Goal: Task Accomplishment & Management: Use online tool/utility

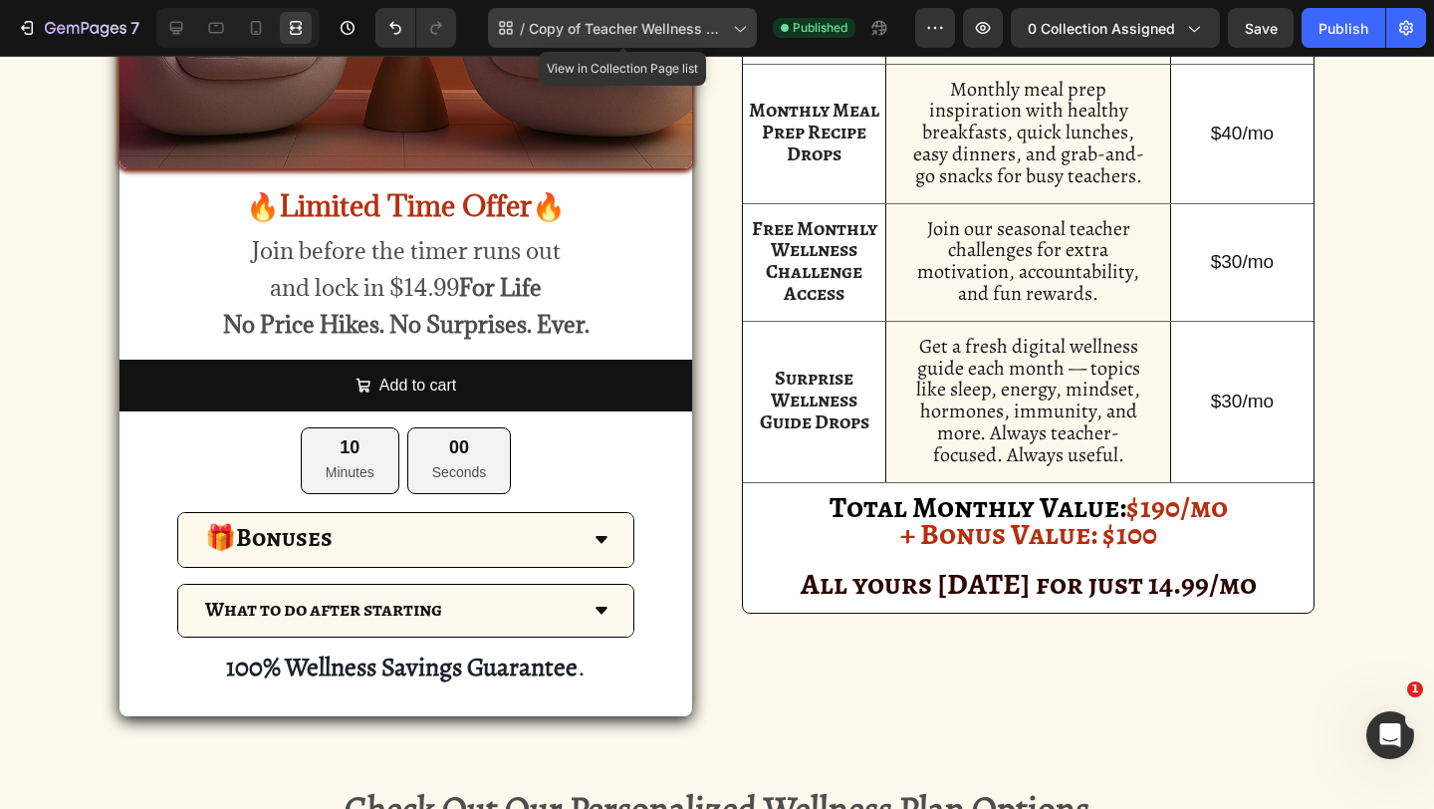
click at [620, 29] on span "Copy of Teacher Wellness Club" at bounding box center [627, 28] width 196 height 21
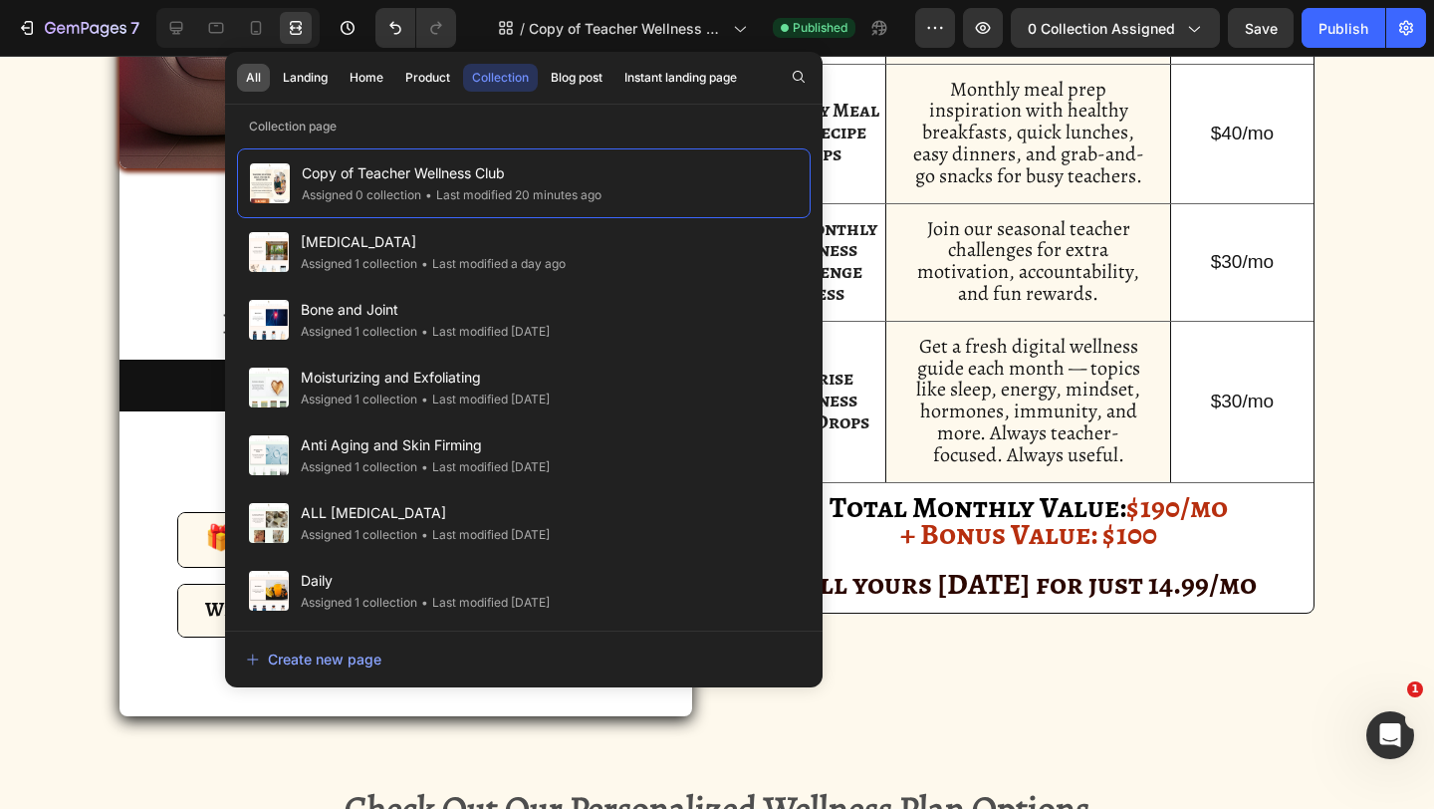
click at [274, 80] on button "All" at bounding box center [305, 78] width 63 height 28
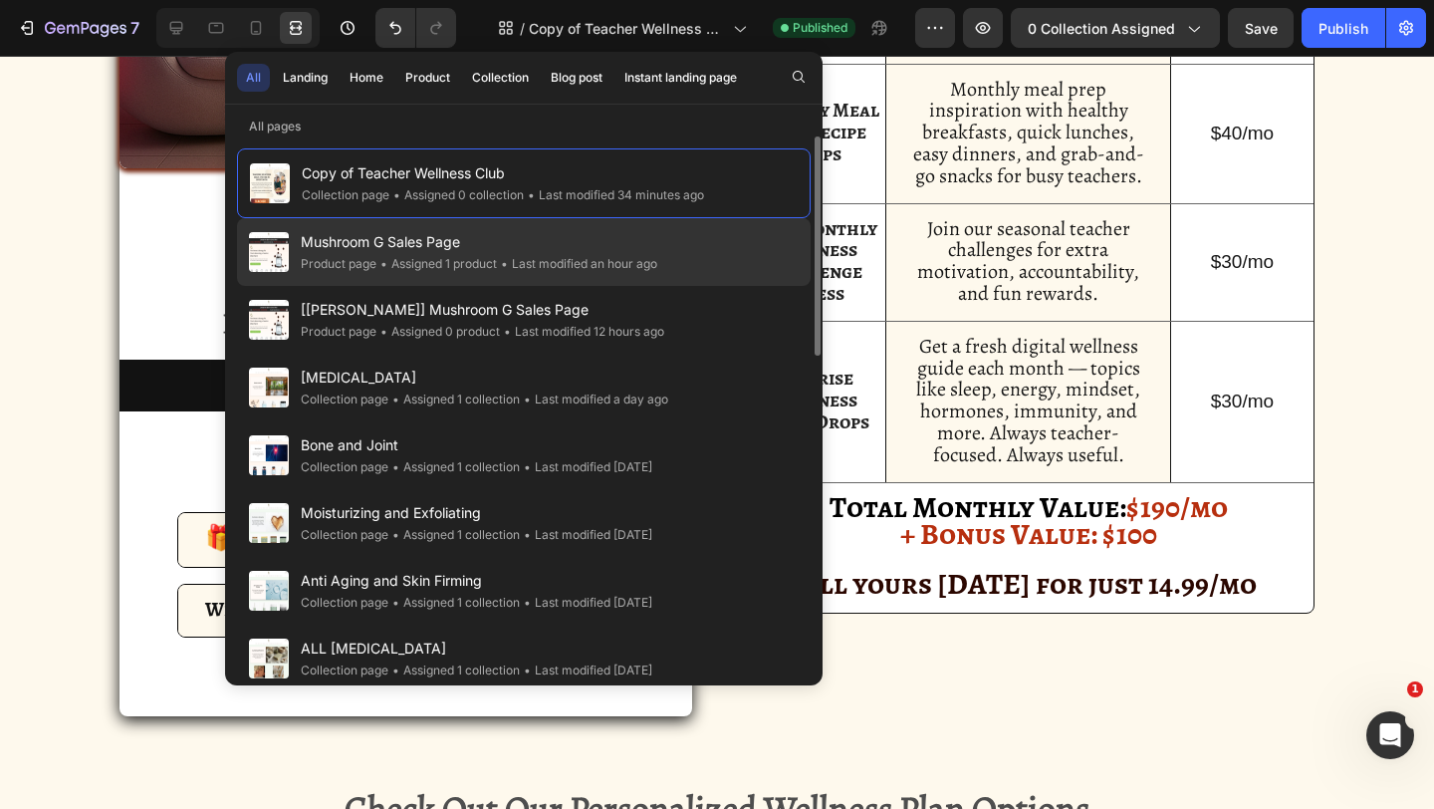
click at [407, 269] on div "• Assigned 1 product" at bounding box center [436, 264] width 121 height 20
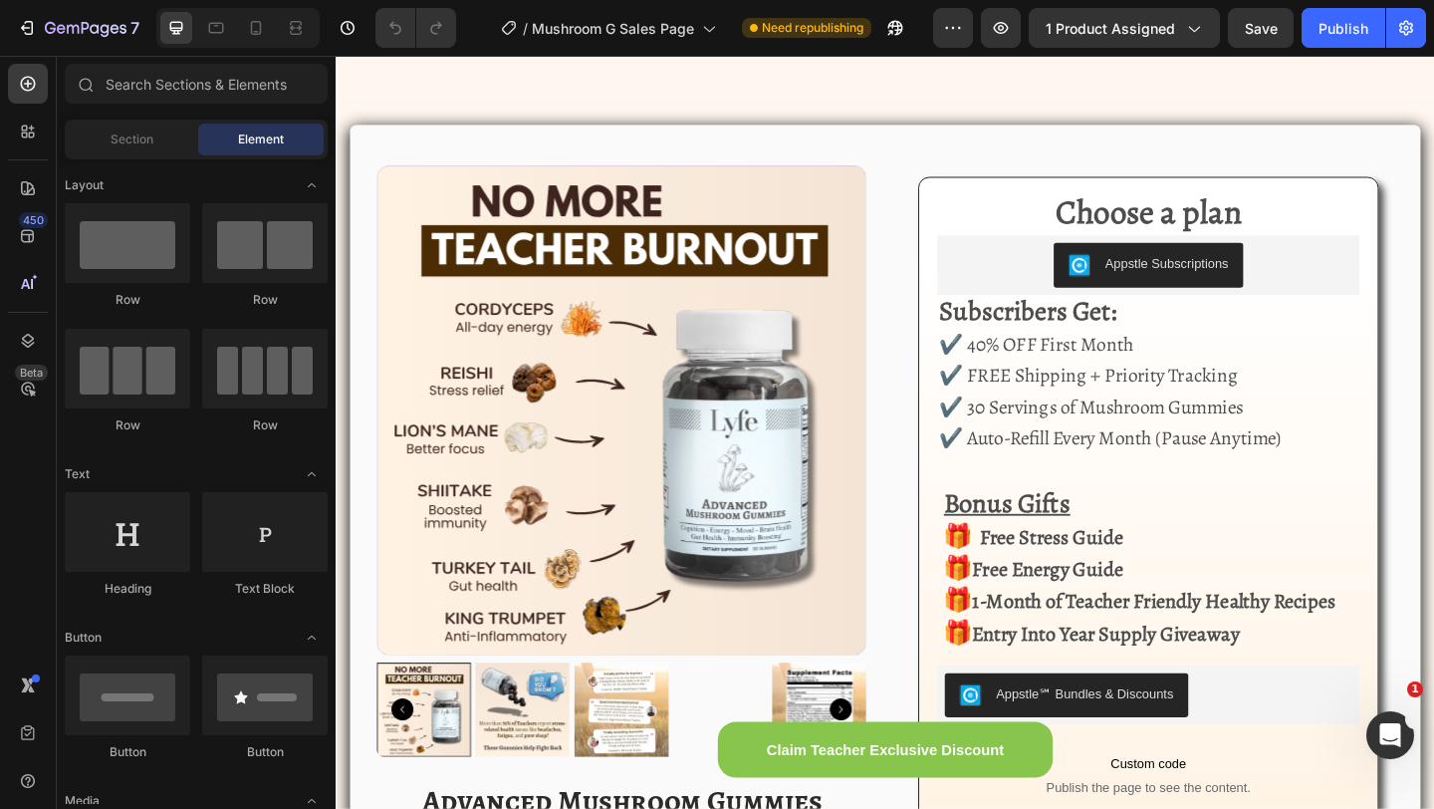
scroll to position [3222, 0]
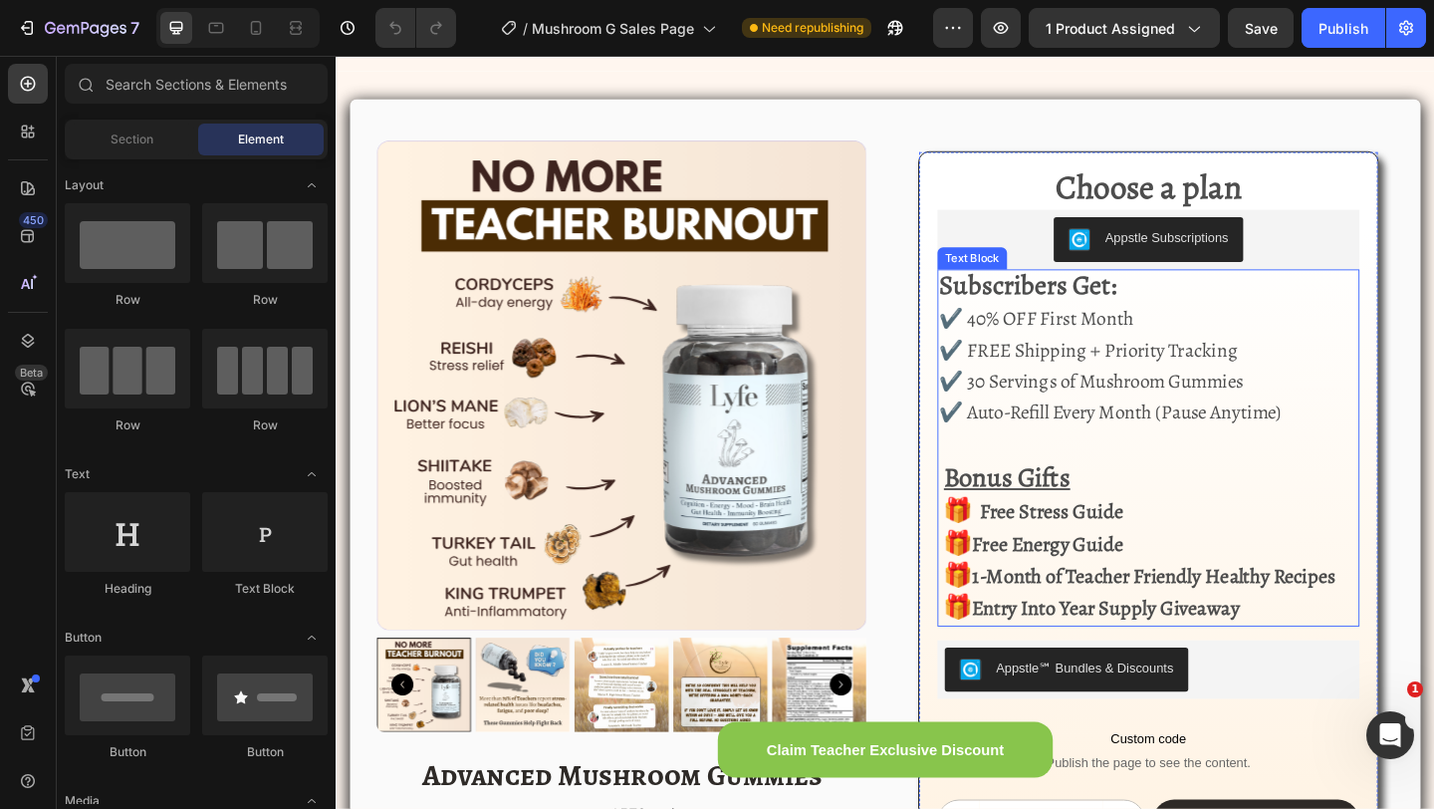
click at [1023, 356] on span "✔️ 40% OFF First Month" at bounding box center [1097, 342] width 211 height 28
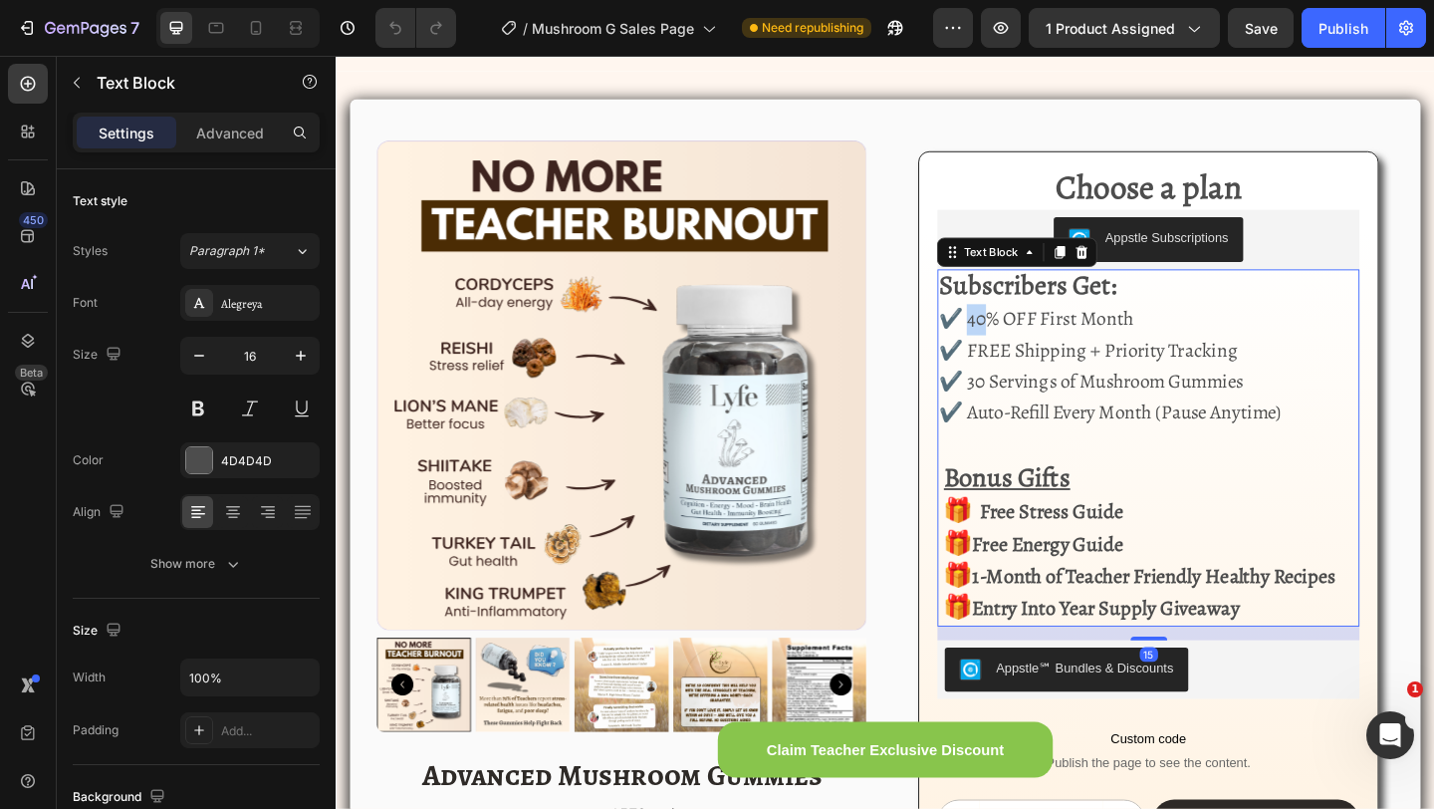
click at [1023, 356] on span "✔️ 40% OFF First Month" at bounding box center [1097, 342] width 211 height 28
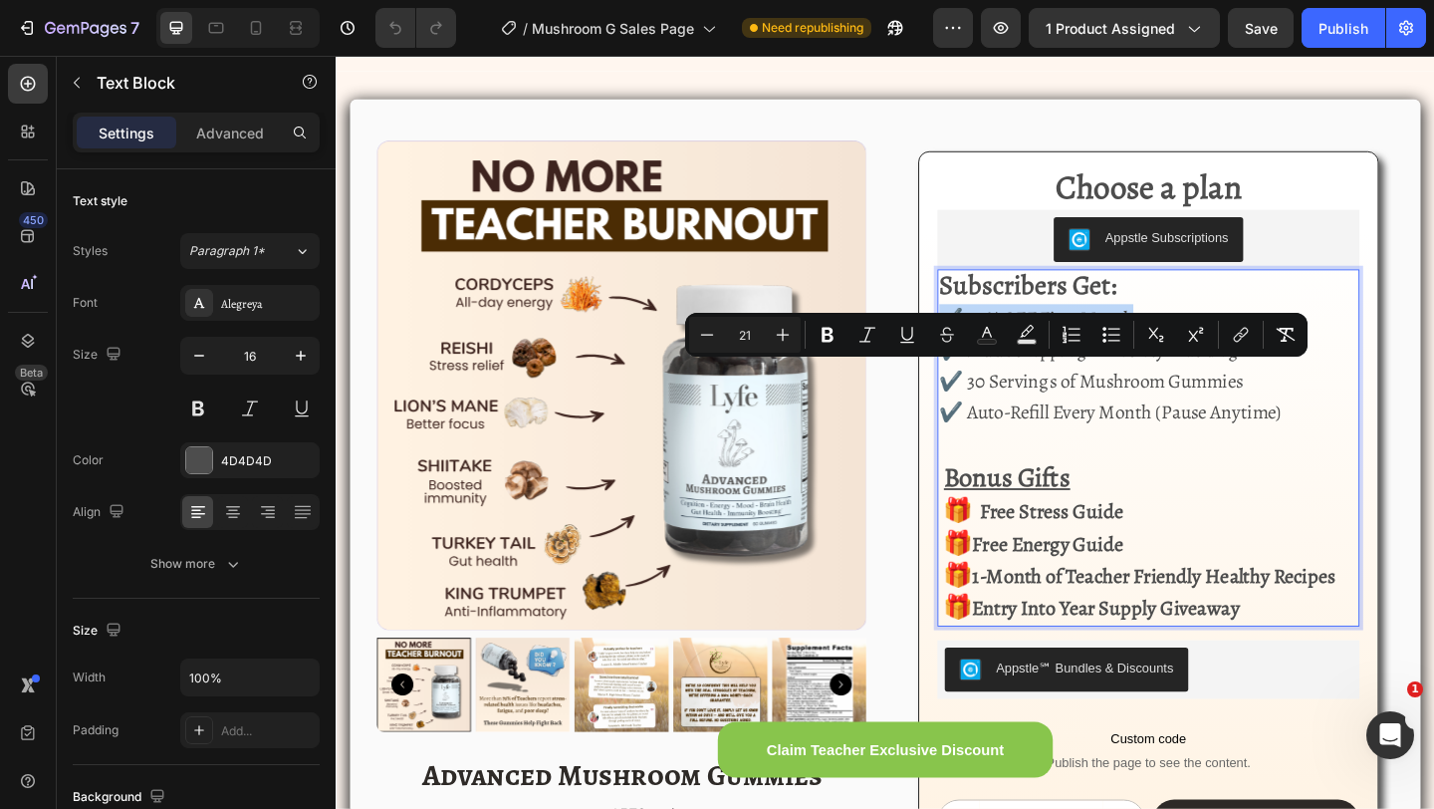
click at [1023, 356] on span "✔️ 40% OFF First Month" at bounding box center [1097, 342] width 211 height 28
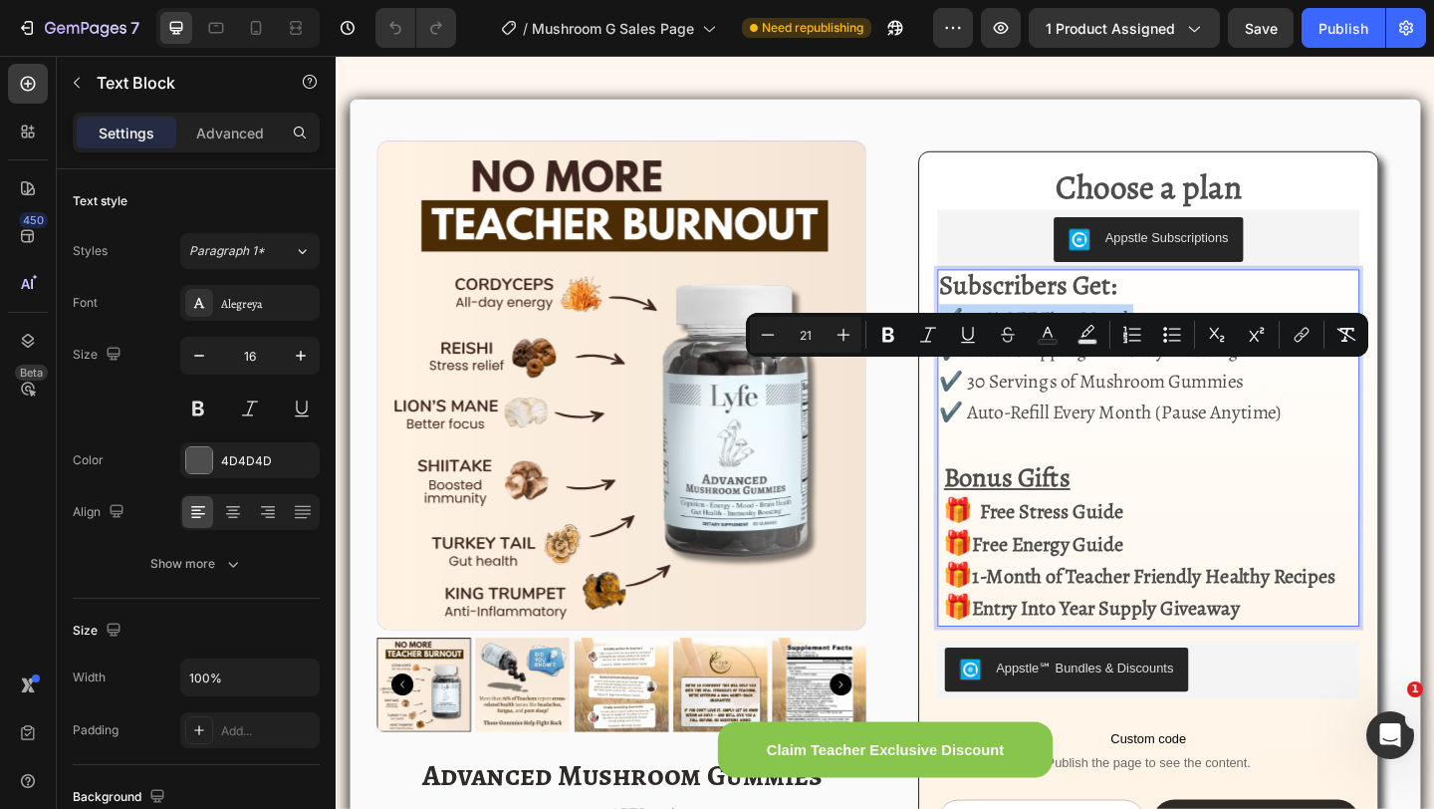
click at [1026, 356] on span "✔️ 40% OFF First Month" at bounding box center [1097, 342] width 211 height 28
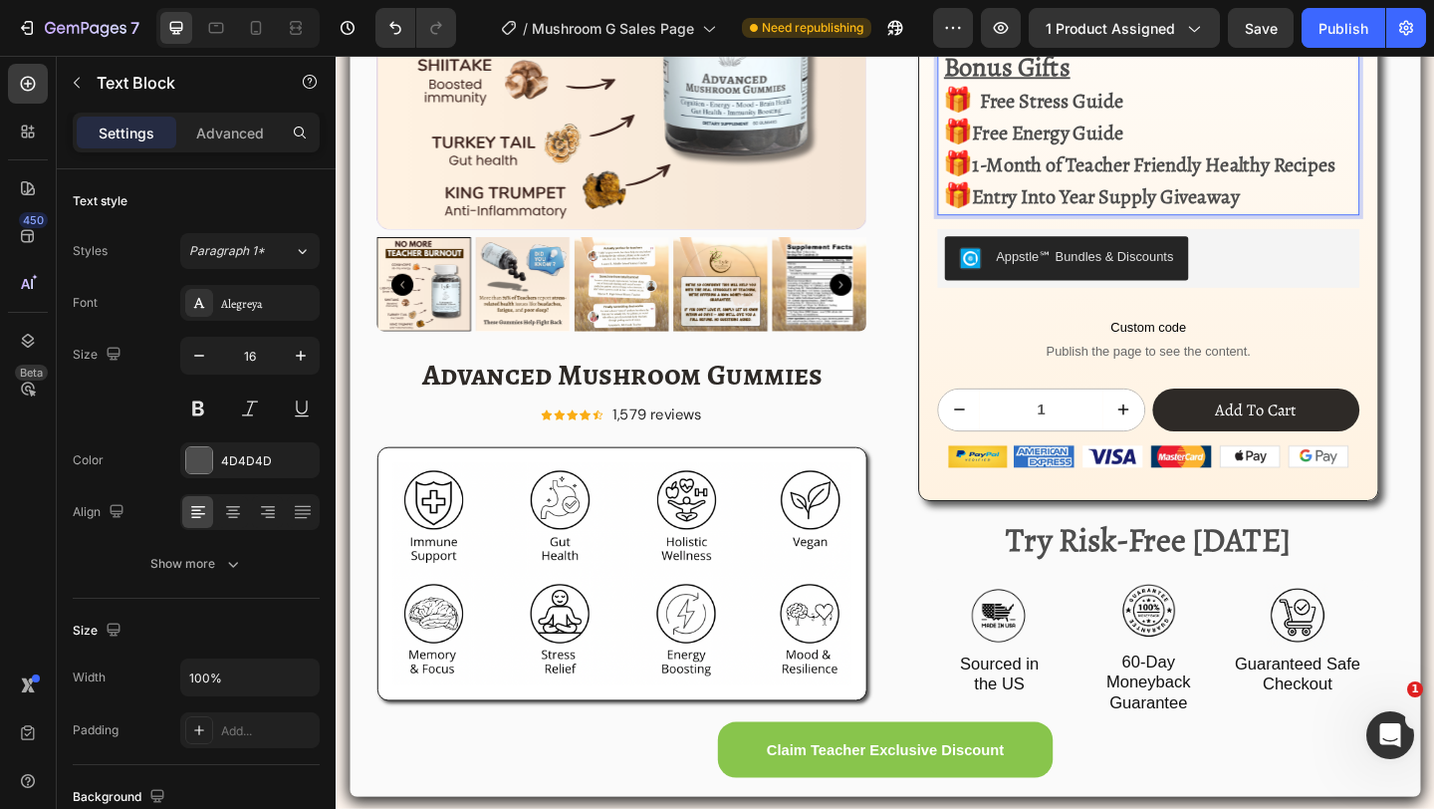
scroll to position [3734, 0]
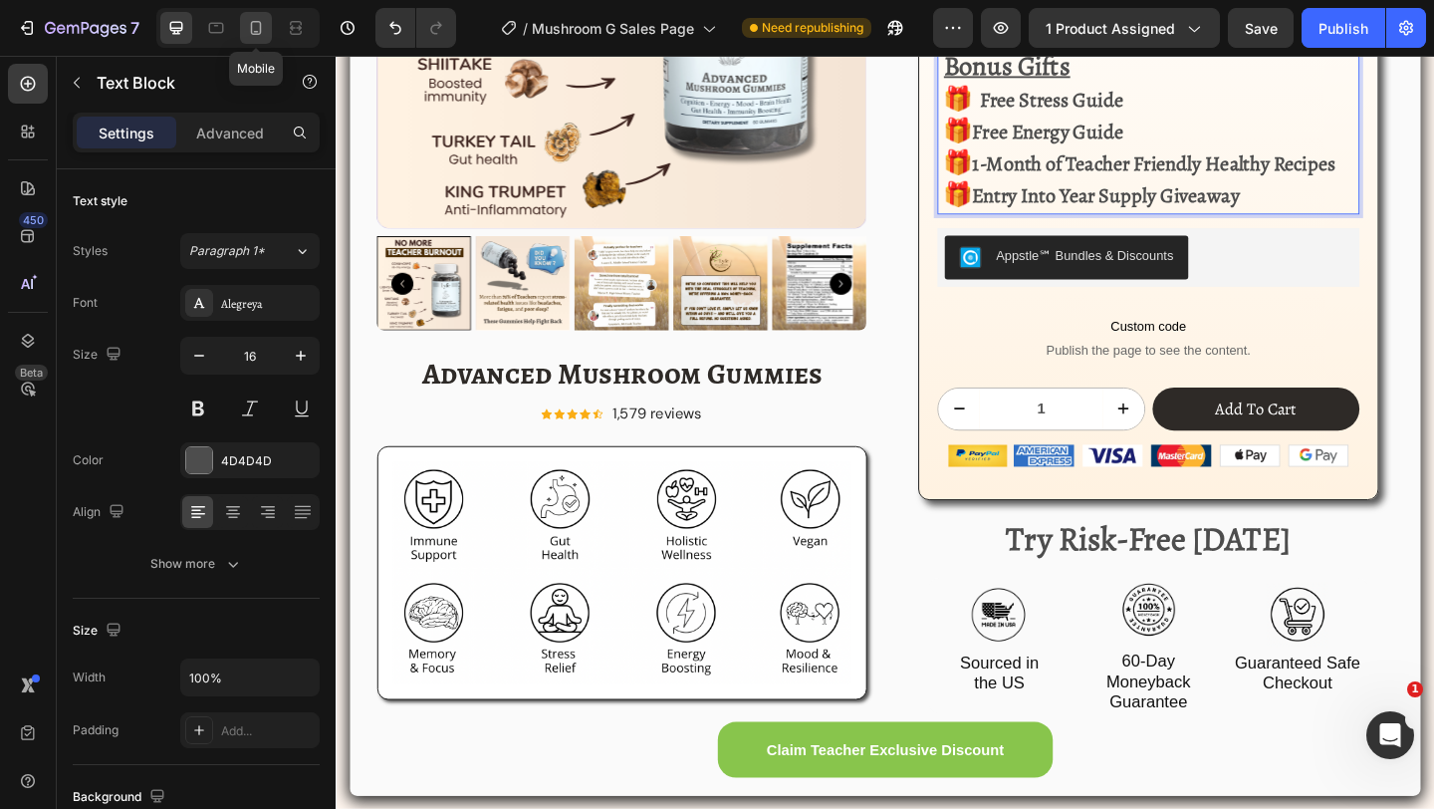
click at [248, 30] on icon at bounding box center [256, 28] width 20 height 20
type input "14"
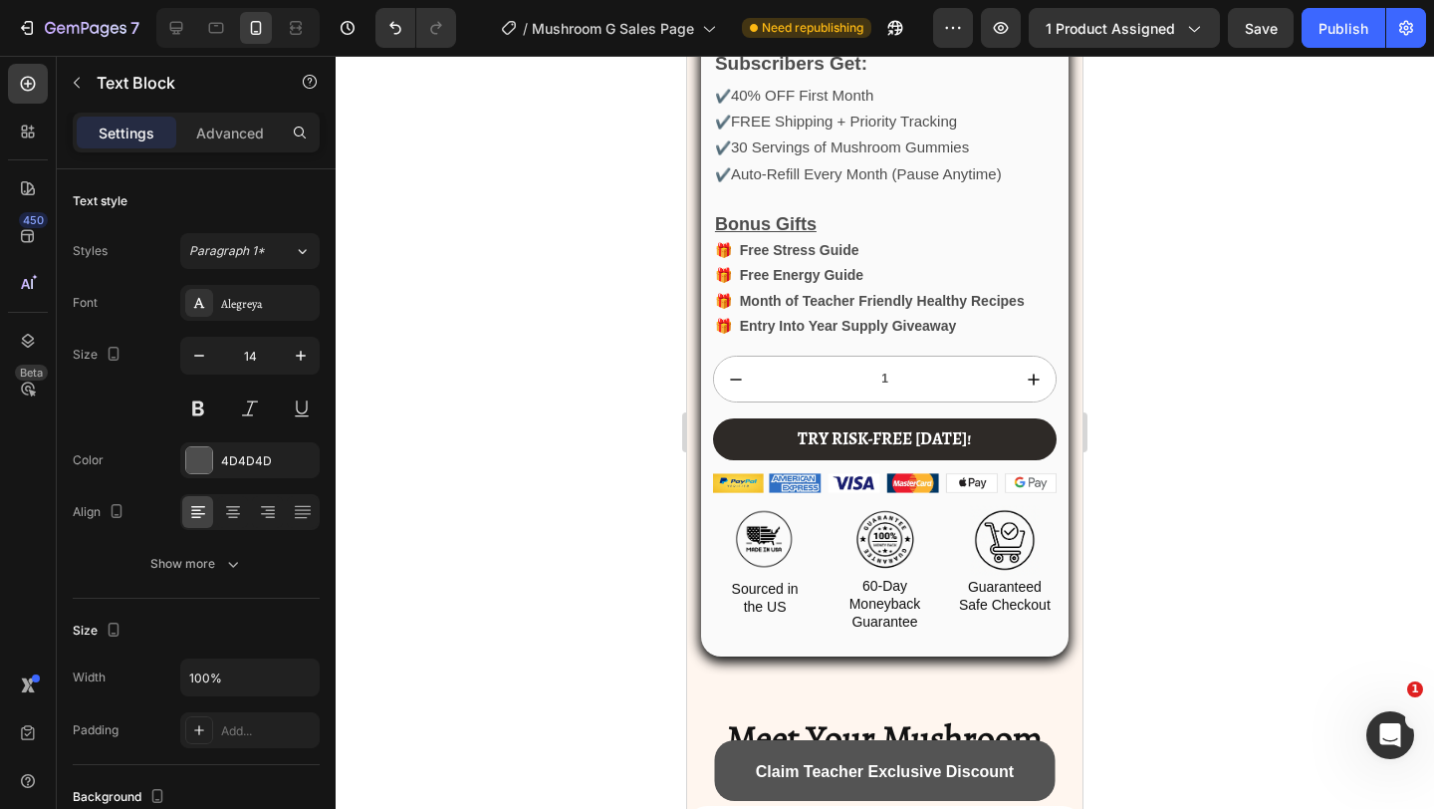
scroll to position [2794, 0]
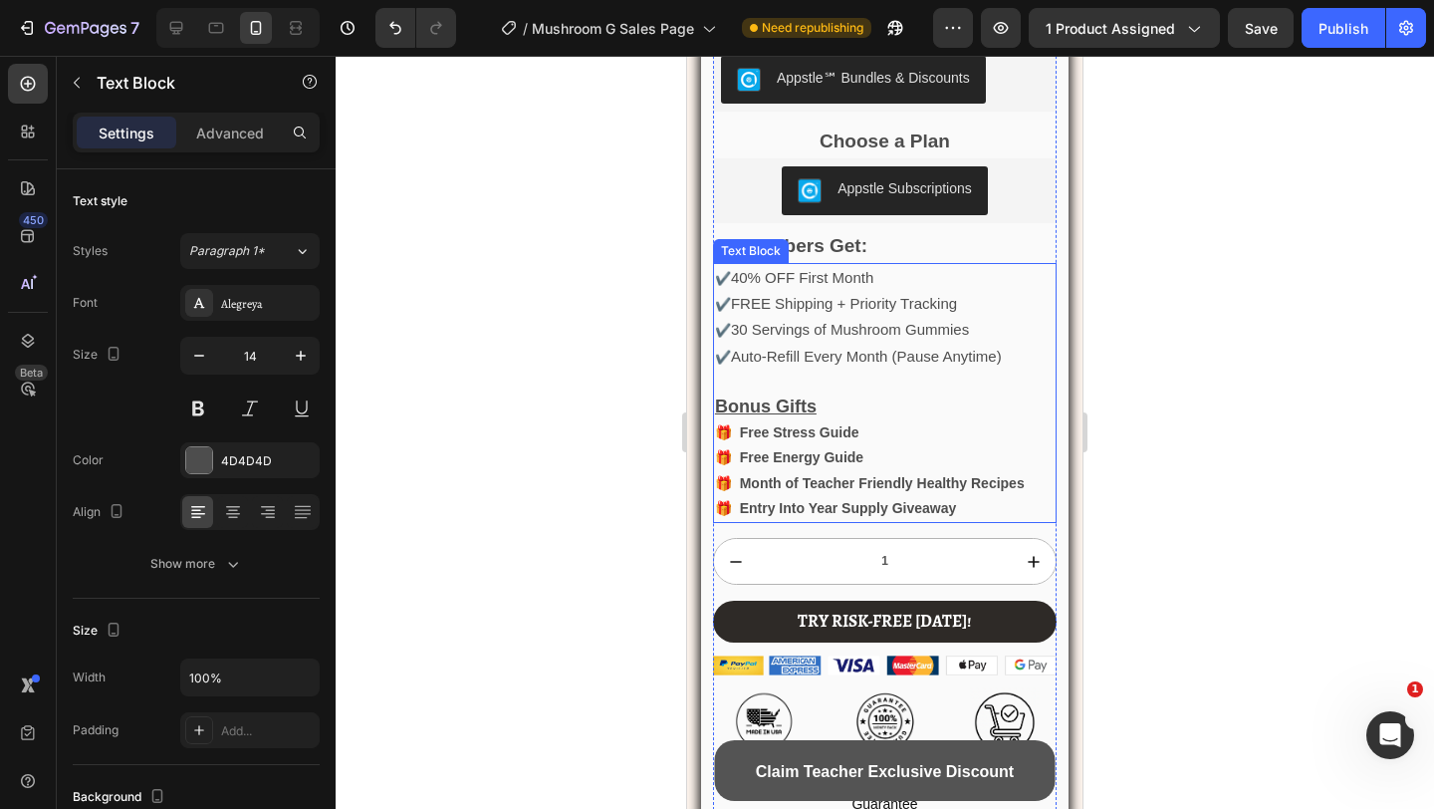
click at [748, 279] on span "40% OFF First Month" at bounding box center [802, 277] width 142 height 17
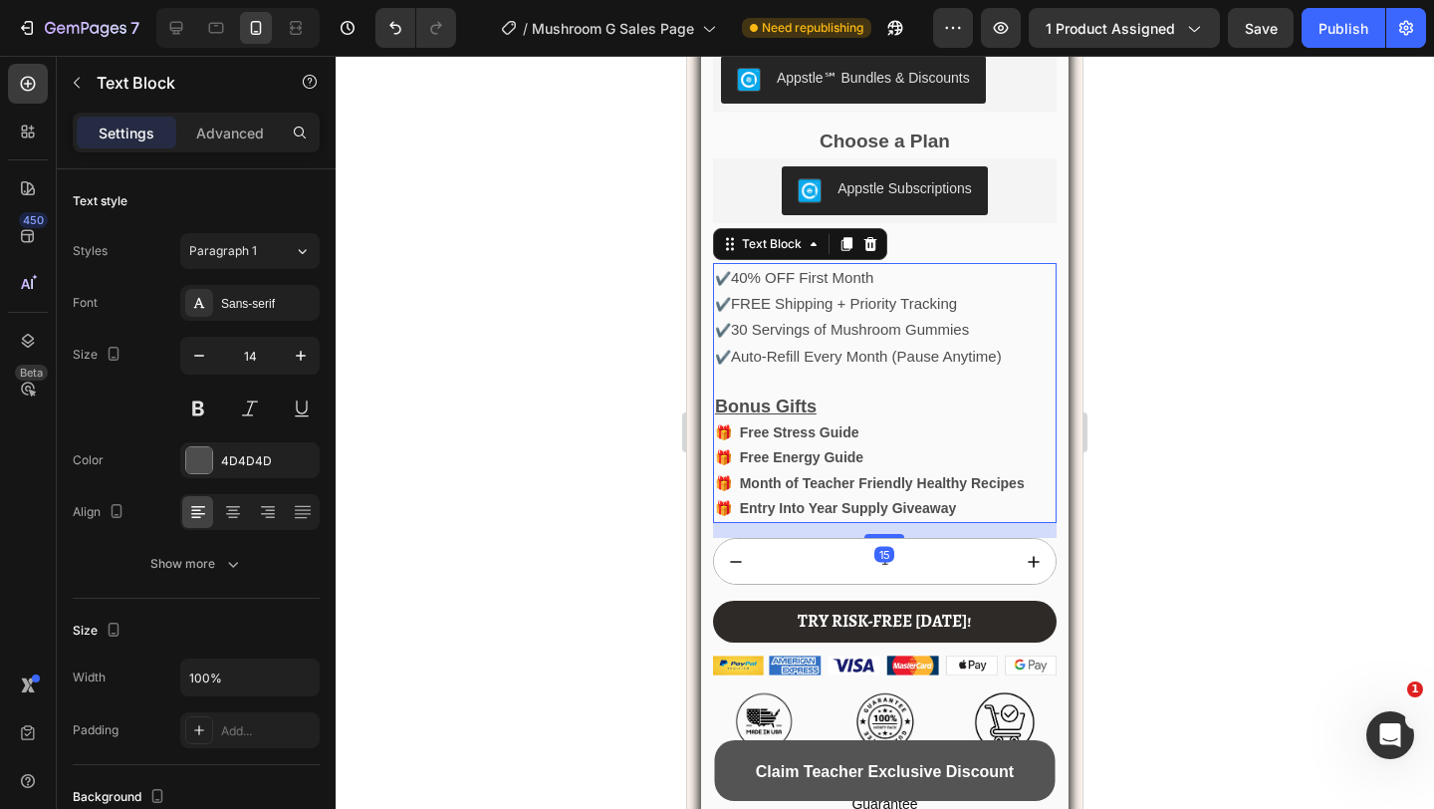
click at [748, 279] on span "40% OFF First Month" at bounding box center [802, 277] width 142 height 17
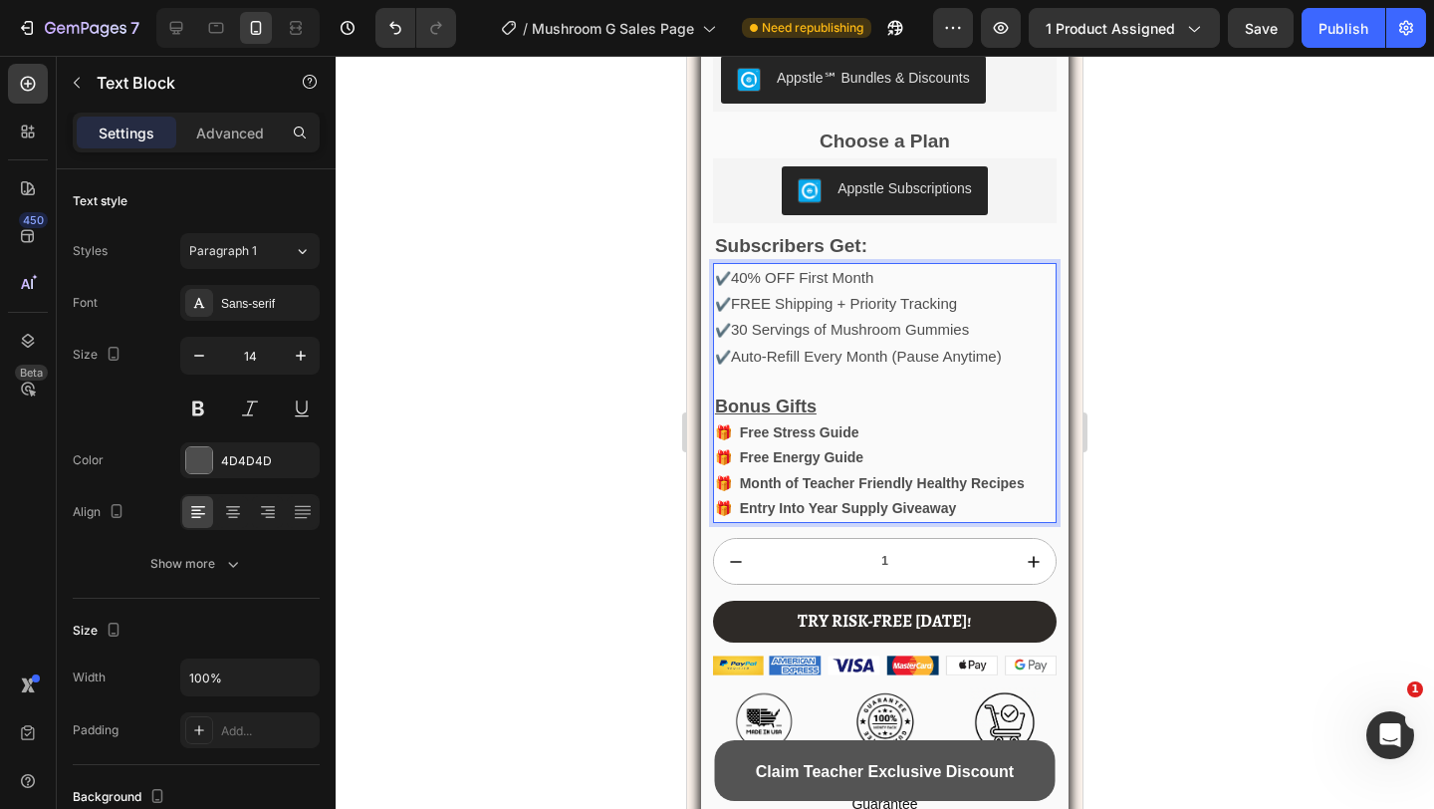
click at [746, 279] on span "40% OFF First Month" at bounding box center [802, 277] width 142 height 17
click at [744, 281] on span "0% OFF First Month" at bounding box center [809, 277] width 134 height 17
click at [1310, 33] on button "Publish" at bounding box center [1344, 28] width 84 height 40
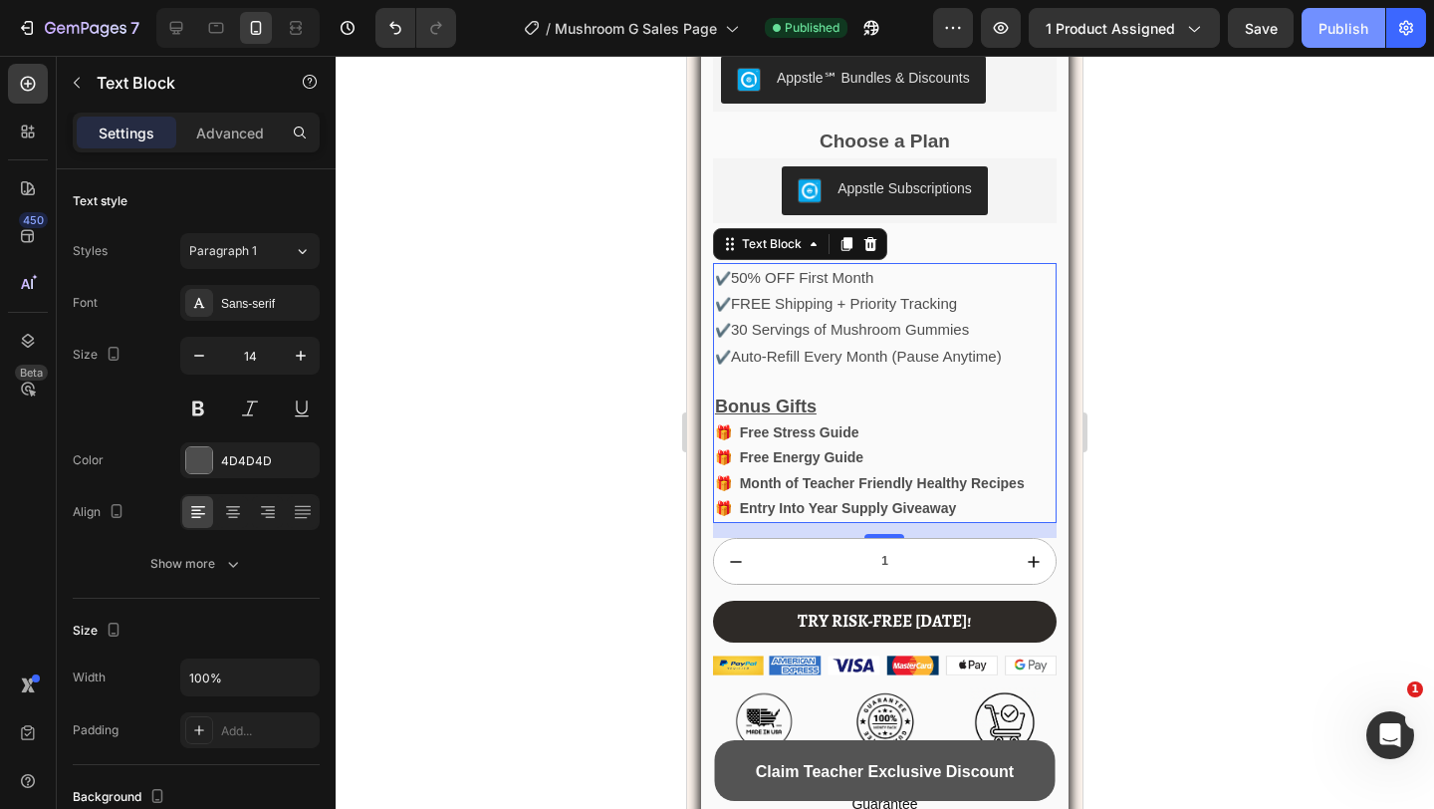
click at [1323, 34] on div "Publish" at bounding box center [1344, 28] width 50 height 21
